Goal: Obtain resource: Download file/media

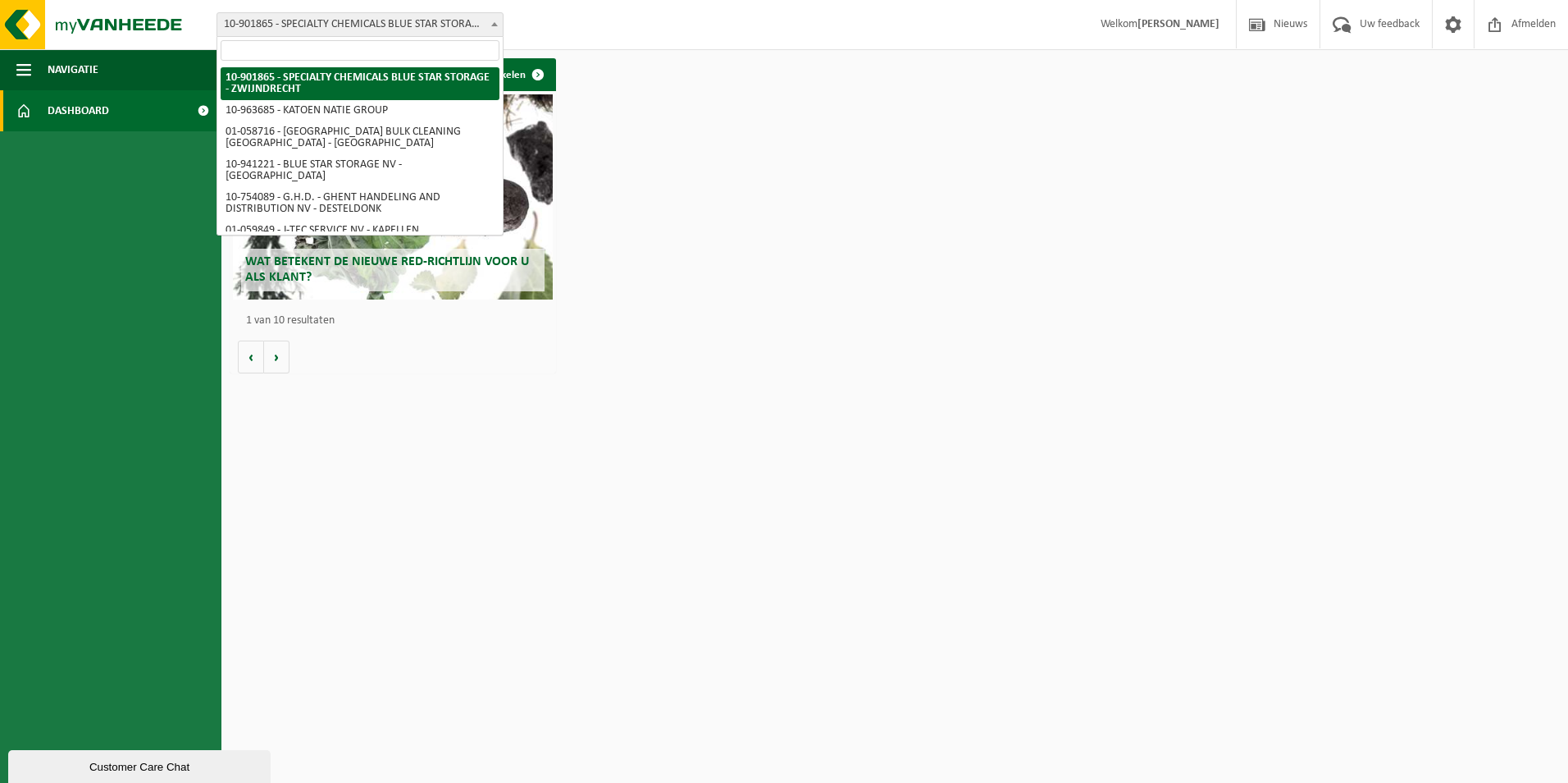
click at [341, 30] on span "10-901865 - SPECIALTY CHEMICALS BLUE STAR STORAGE - ZWIJNDRECHT" at bounding box center [359, 24] width 285 height 23
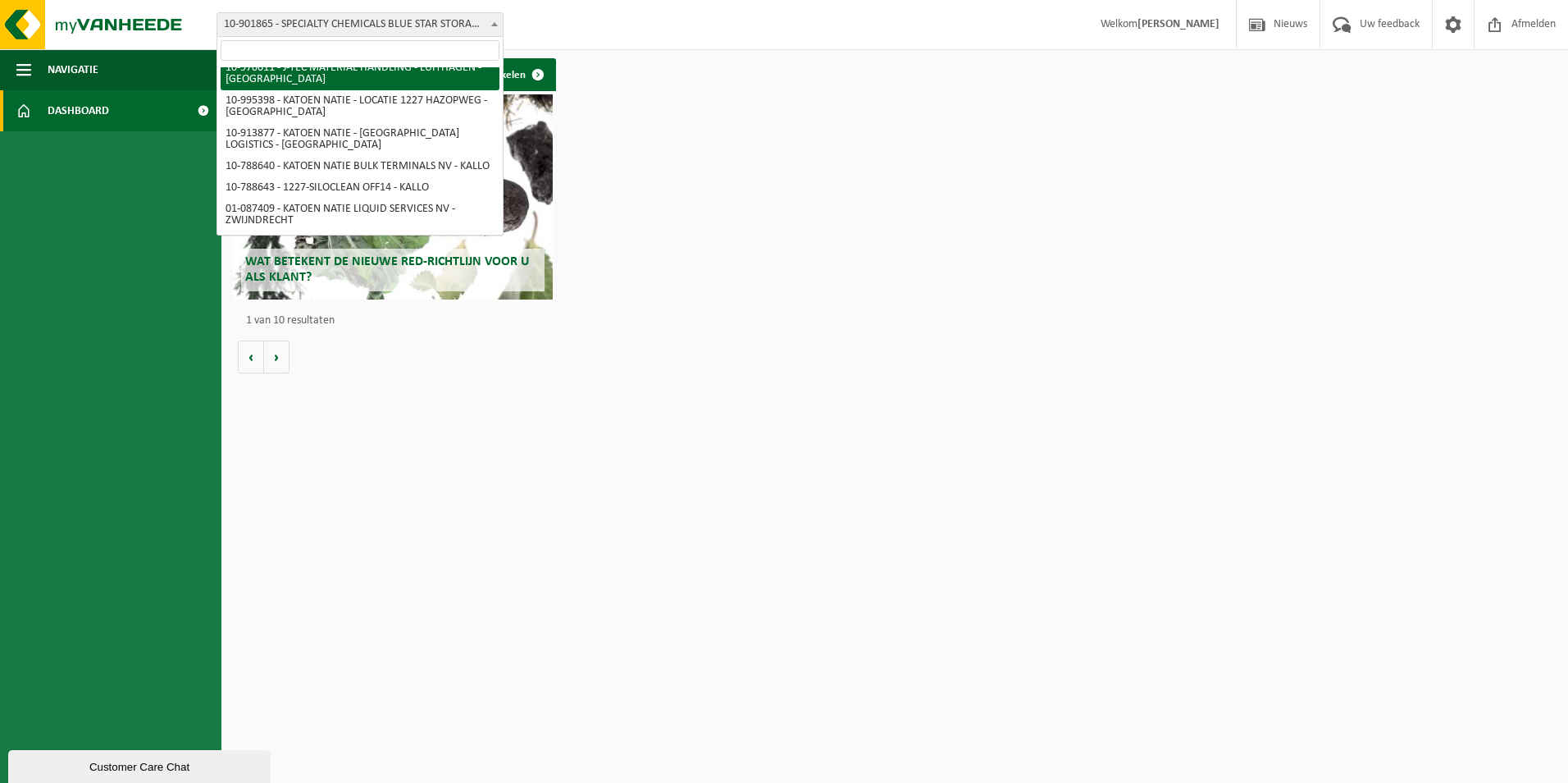
scroll to position [247, 0]
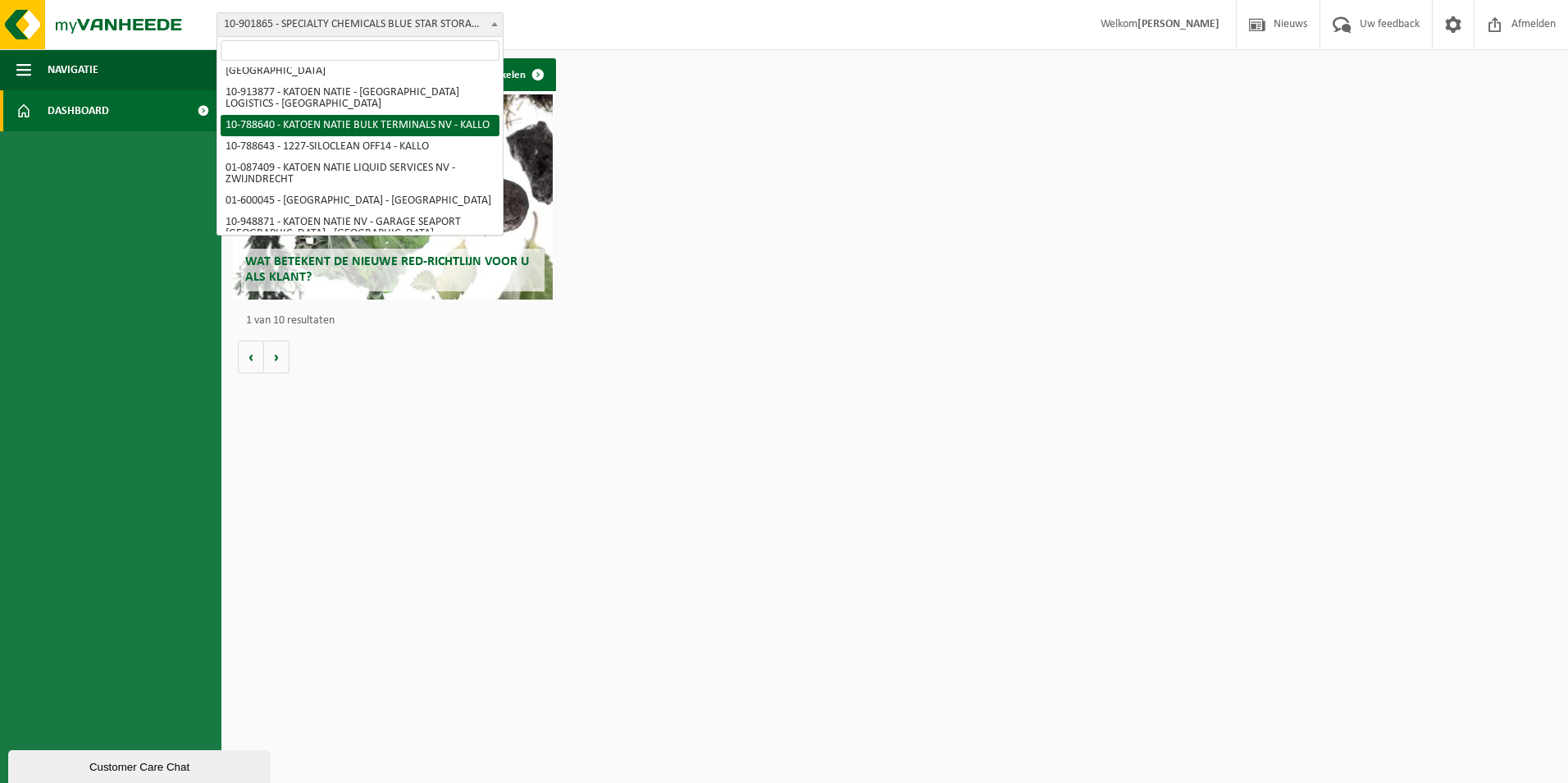
select select "29881"
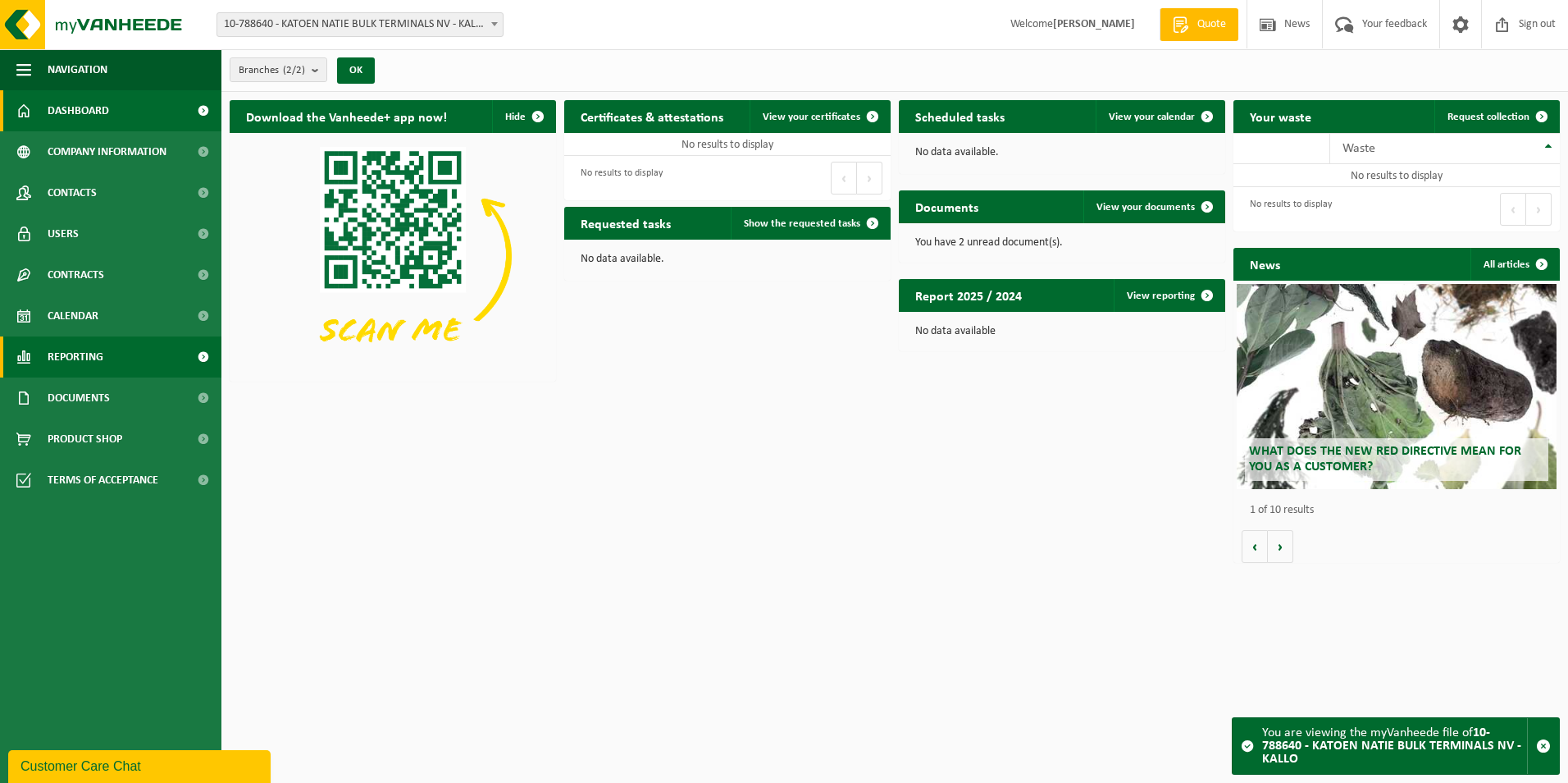
click at [200, 358] on span at bounding box center [202, 357] width 37 height 41
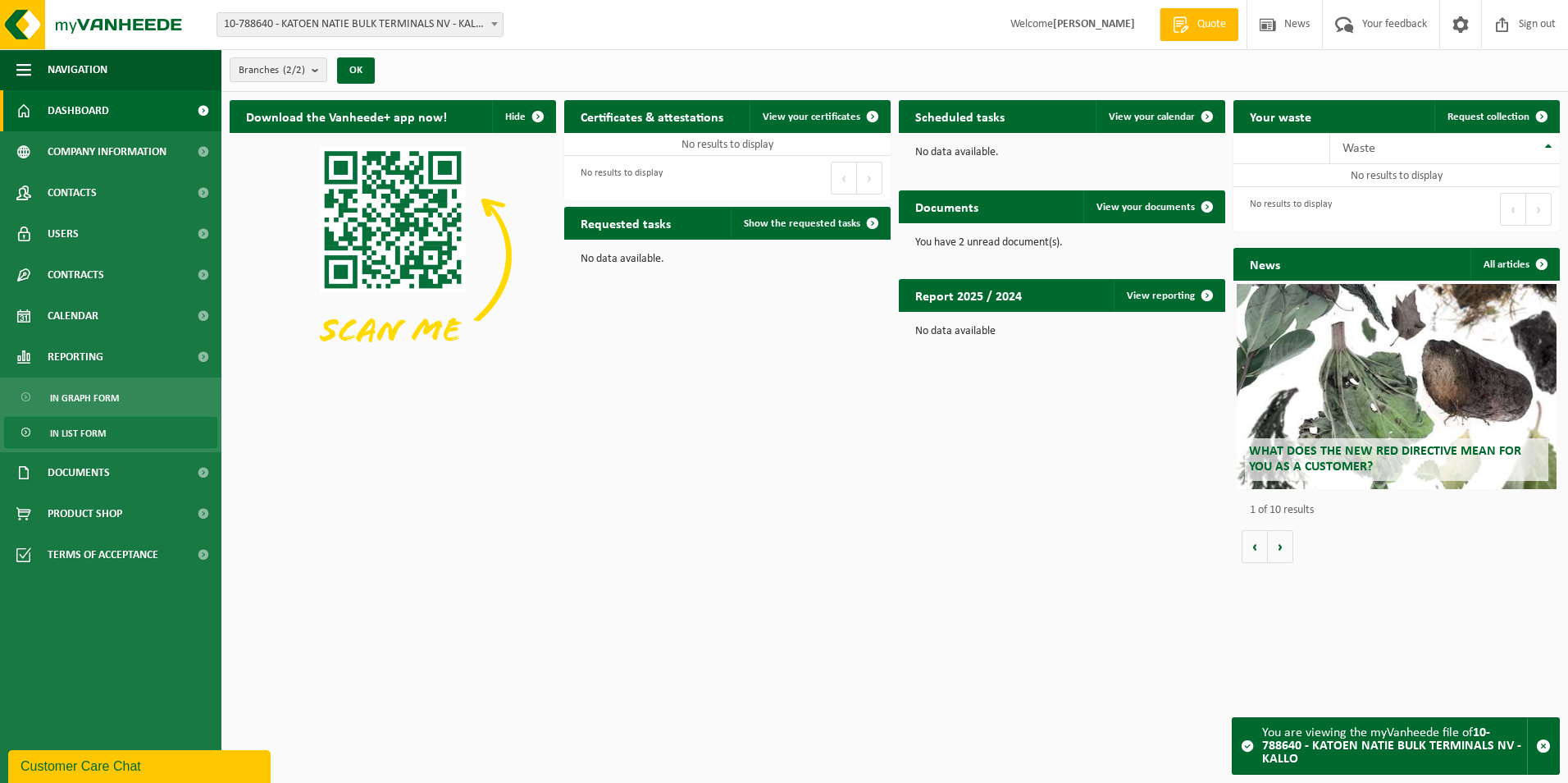
click at [79, 430] on span "In list form" at bounding box center [77, 433] width 55 height 31
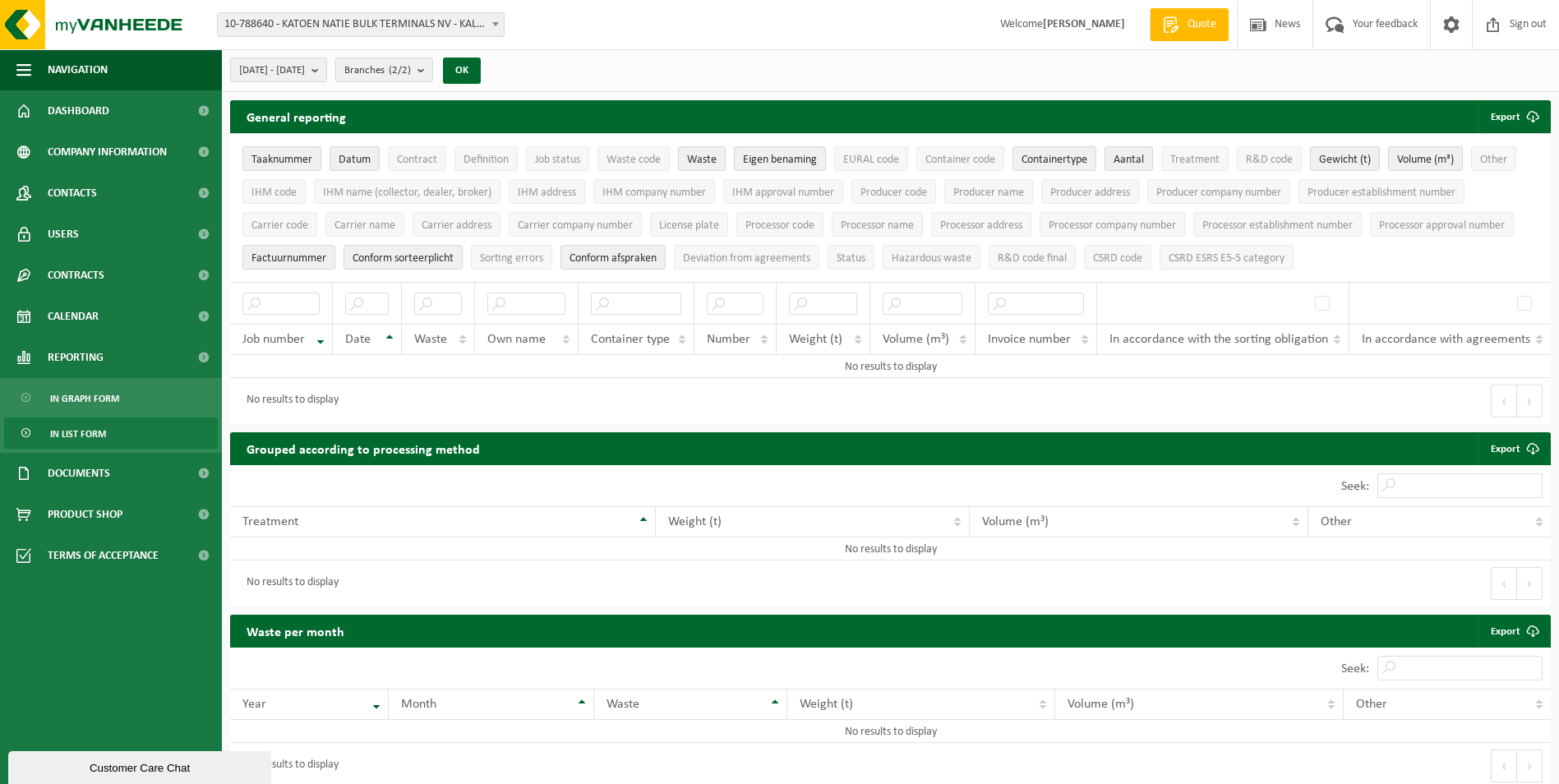
click at [345, 26] on span "10-788640 - KATOEN NATIE BULK TERMINALS NV - KALLO" at bounding box center [360, 24] width 286 height 23
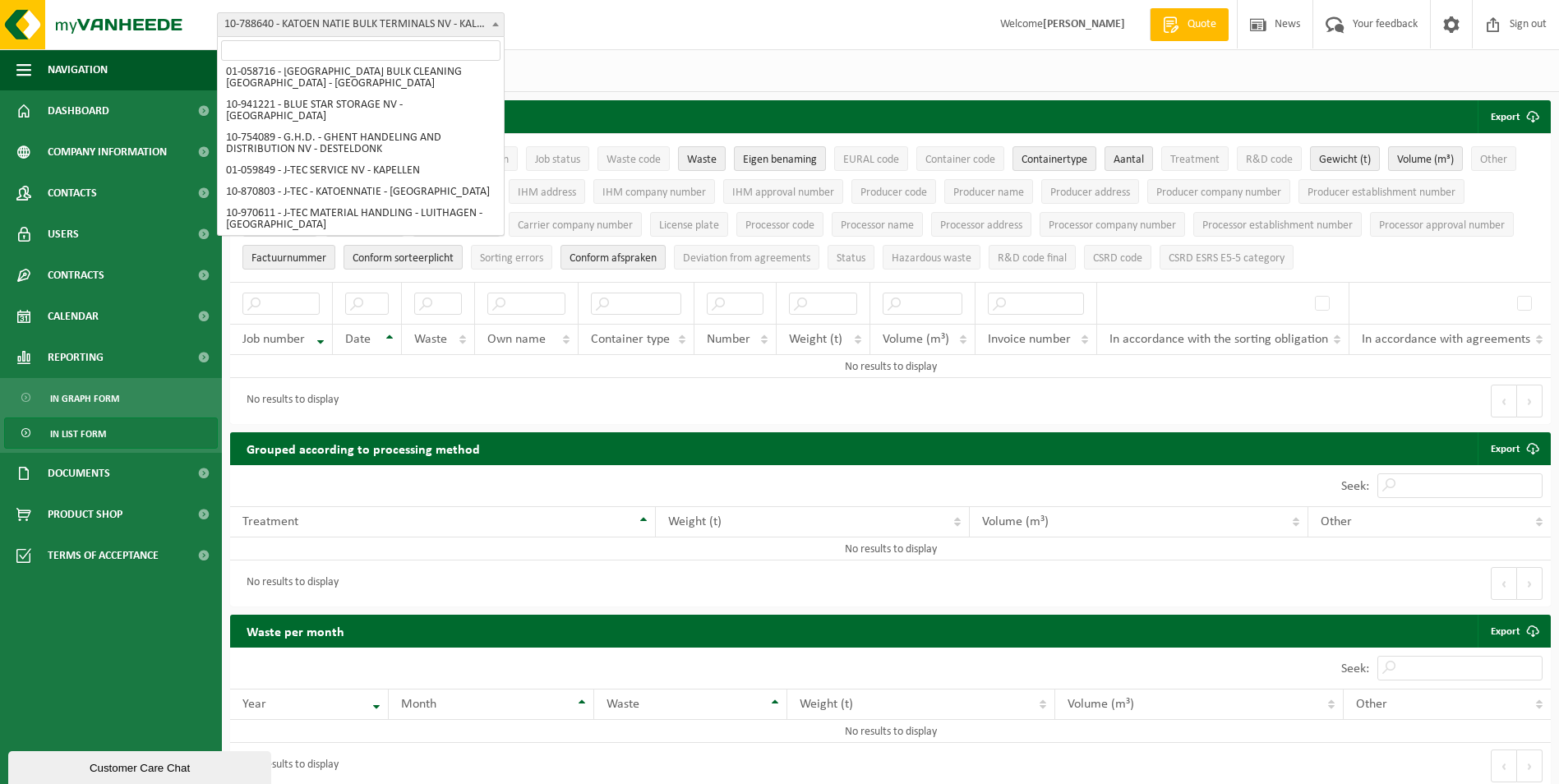
scroll to position [41, 0]
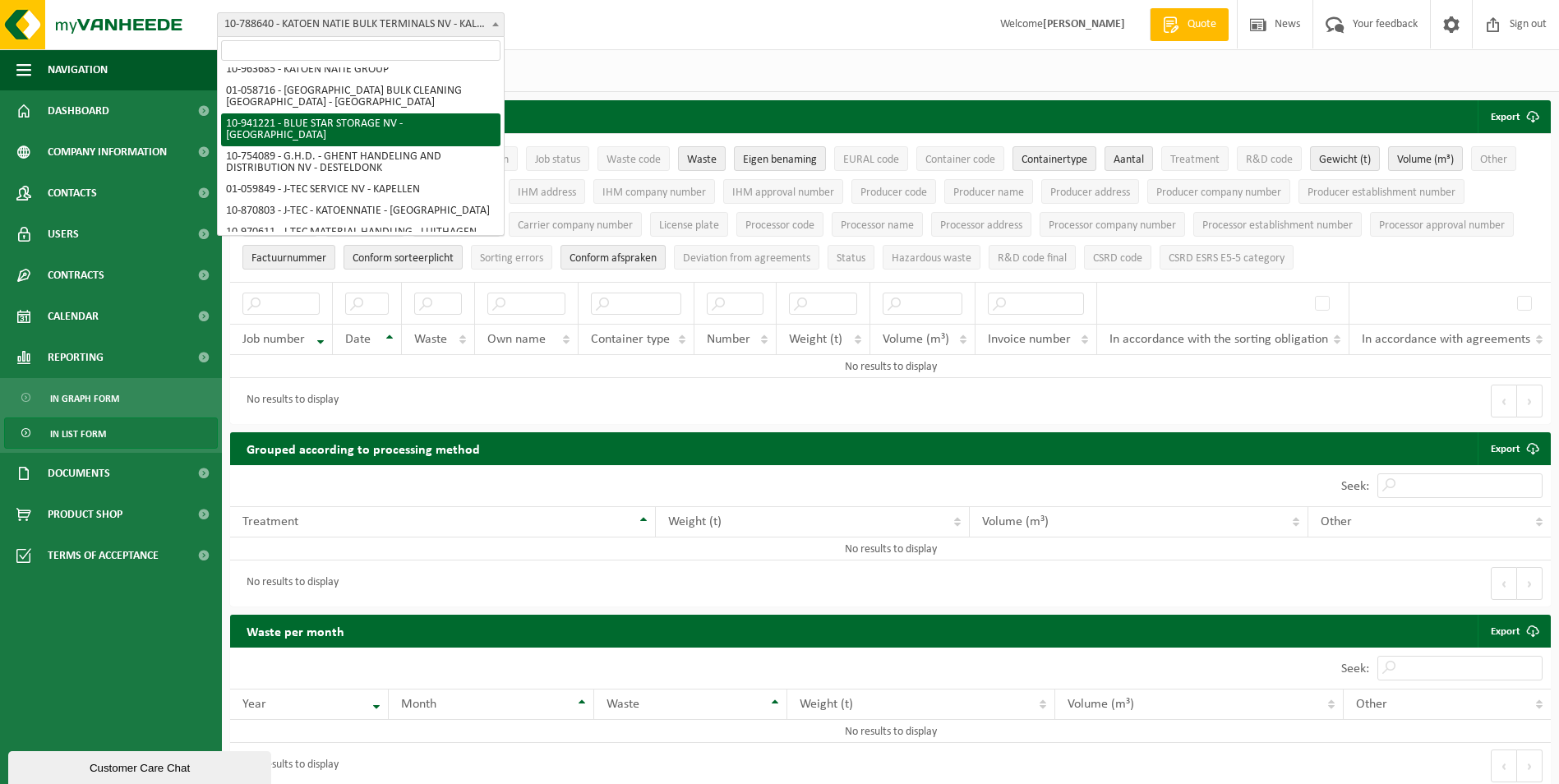
select select "139230"
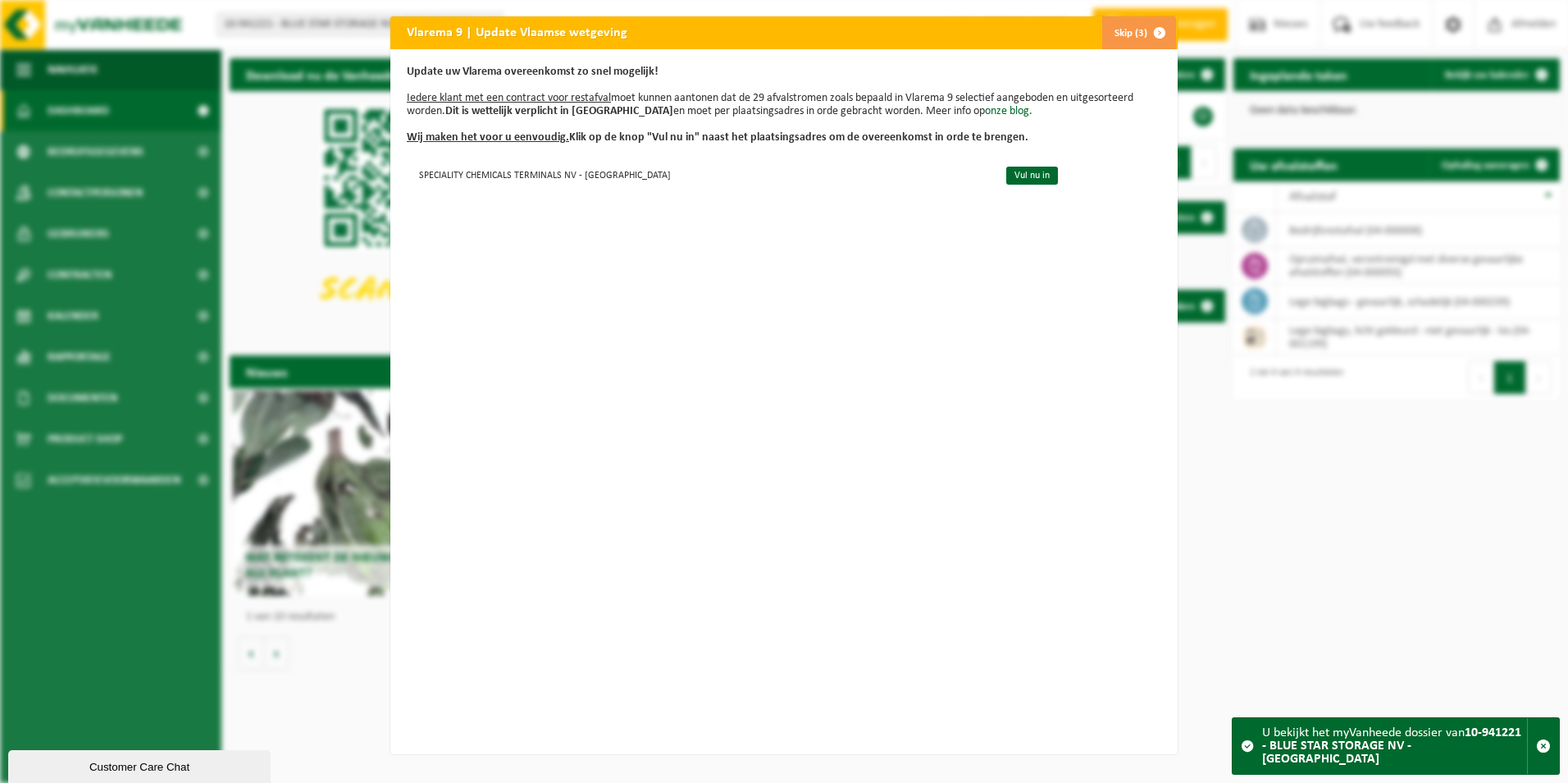
click at [1143, 38] on span "button" at bounding box center [1159, 32] width 33 height 33
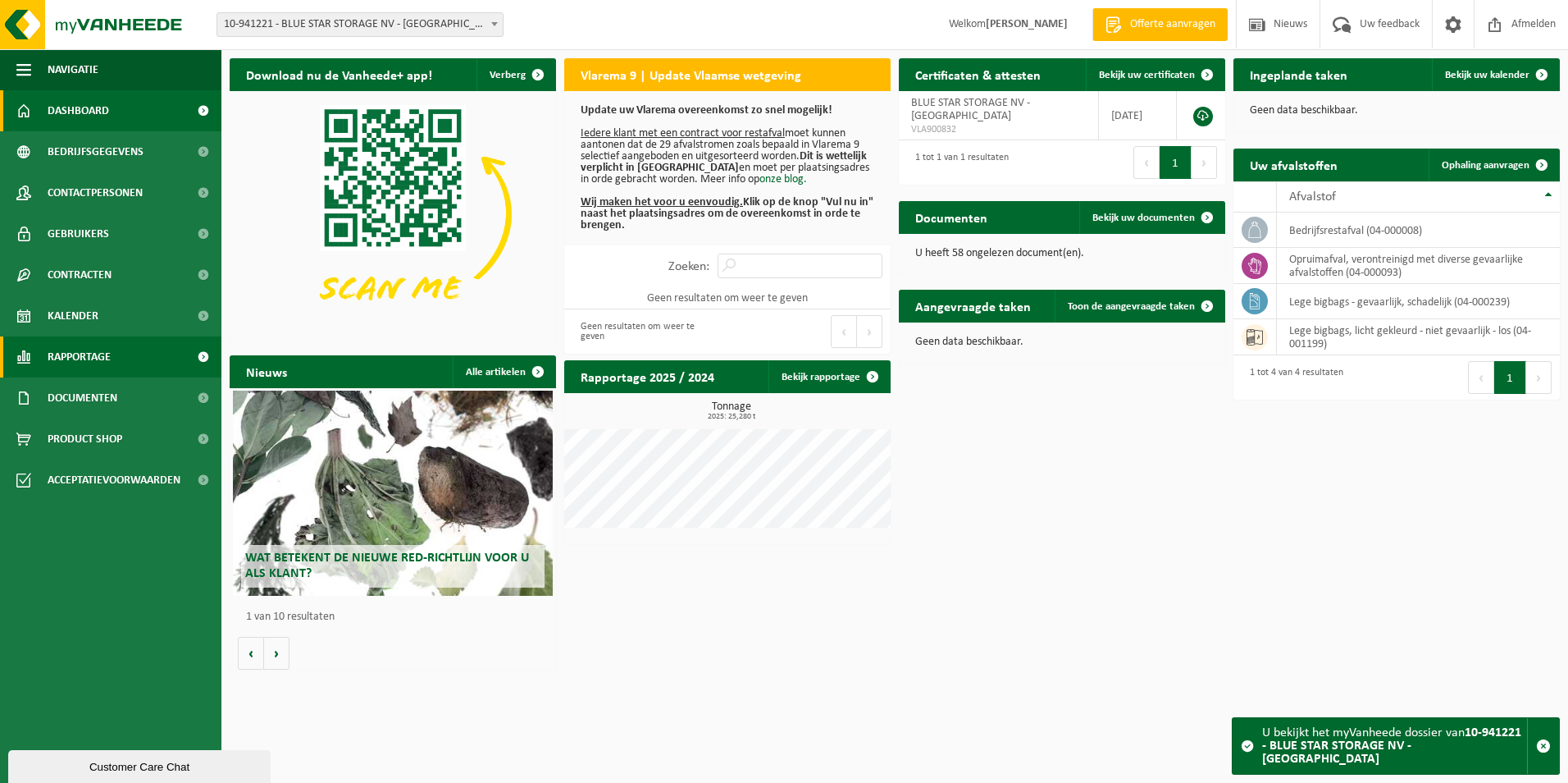
click at [124, 361] on link "Rapportage" at bounding box center [110, 357] width 221 height 41
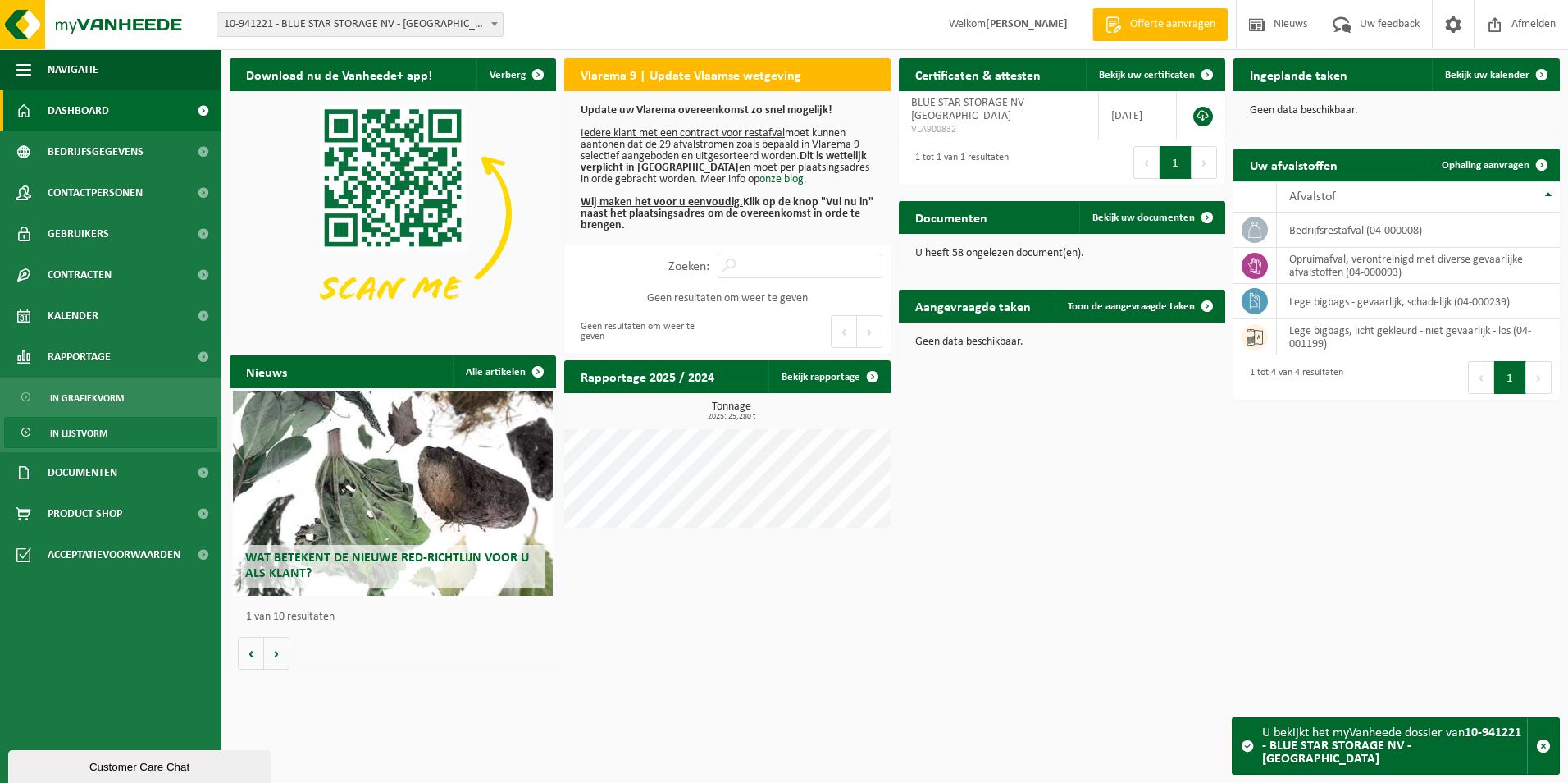
click at [93, 429] on span "In lijstvorm" at bounding box center [78, 433] width 57 height 31
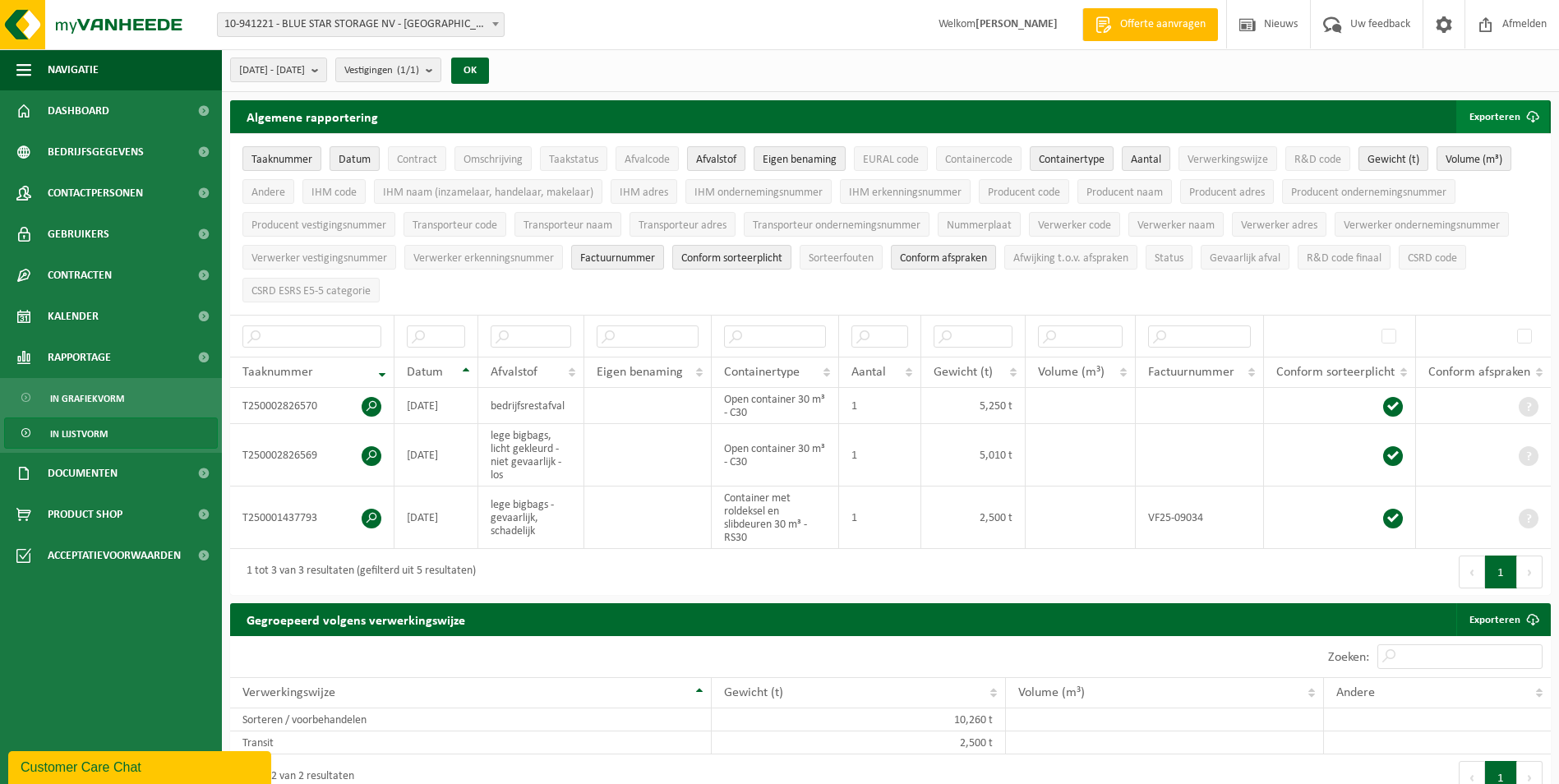
click at [1513, 122] on button "Exporteren" at bounding box center [1502, 116] width 93 height 33
click at [1539, 575] on button "Volgende" at bounding box center [1530, 571] width 25 height 33
click at [326, 74] on b "submit" at bounding box center [319, 70] width 15 height 23
